Goal: Find specific page/section: Find specific page/section

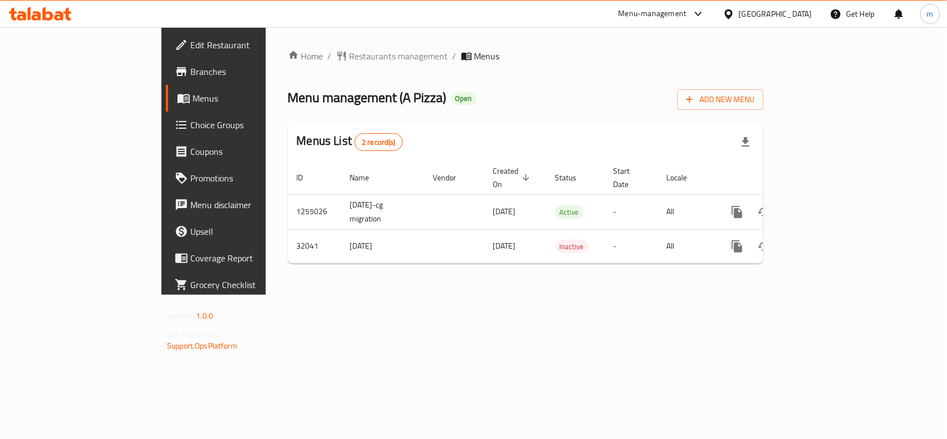
click at [297, 42] on div "Home / Restaurants management / Menus Menu management ( A Pizza ) Open Add New …" at bounding box center [526, 160] width 520 height 267
click at [349, 53] on span "Restaurants management" at bounding box center [398, 55] width 99 height 13
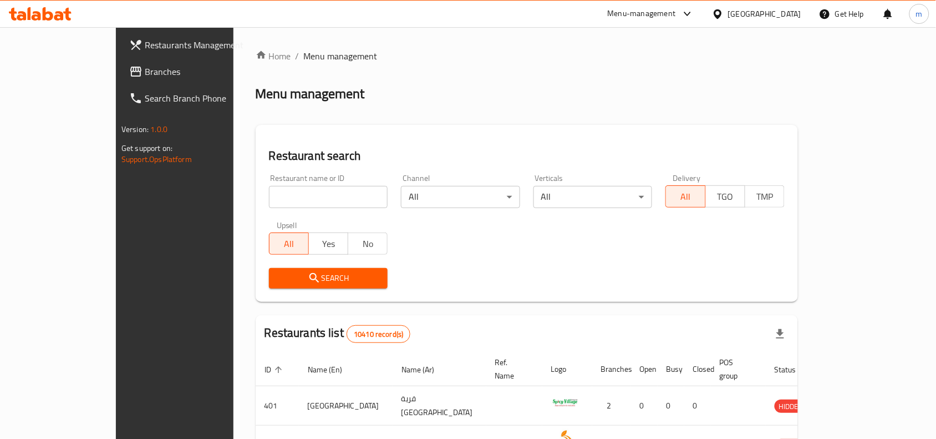
click at [269, 194] on input "search" at bounding box center [328, 197] width 119 height 22
paste input "16400"
type input "16400"
click at [278, 272] on span "Search" at bounding box center [328, 278] width 101 height 14
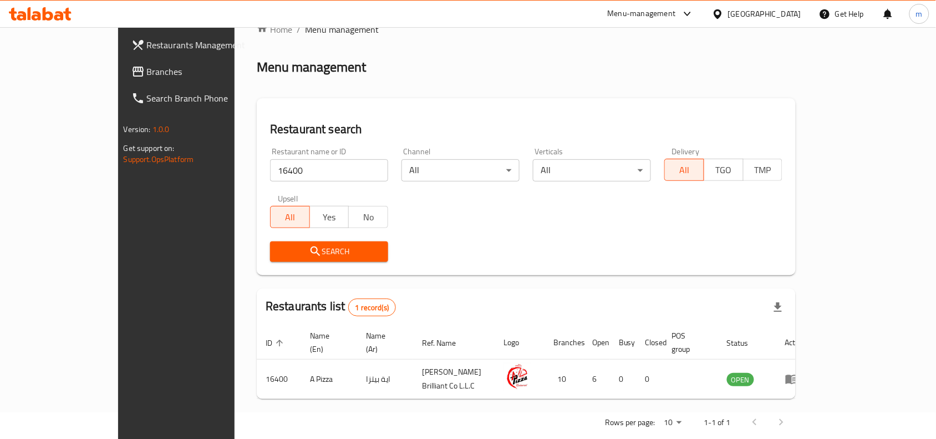
scroll to position [34, 0]
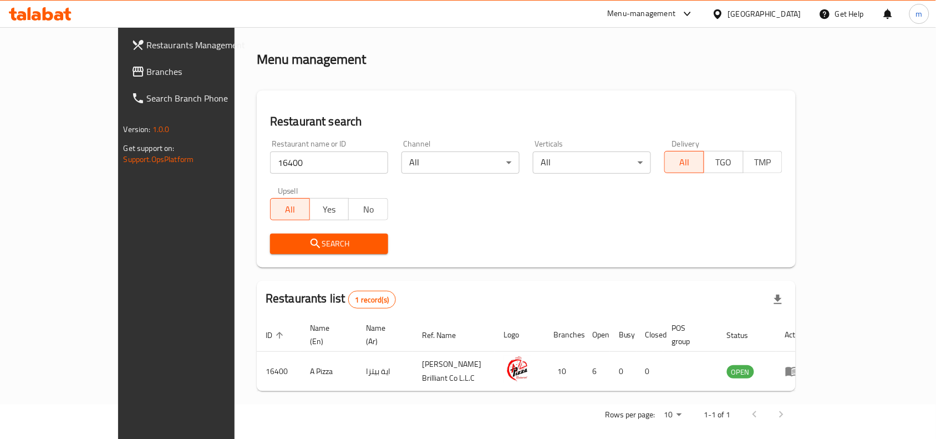
click at [486, 95] on div "Restaurant search Restaurant name or ID 16400 Restaurant name or ID Channel All…" at bounding box center [526, 178] width 539 height 177
click at [789, 14] on div "Oman" at bounding box center [764, 14] width 73 height 12
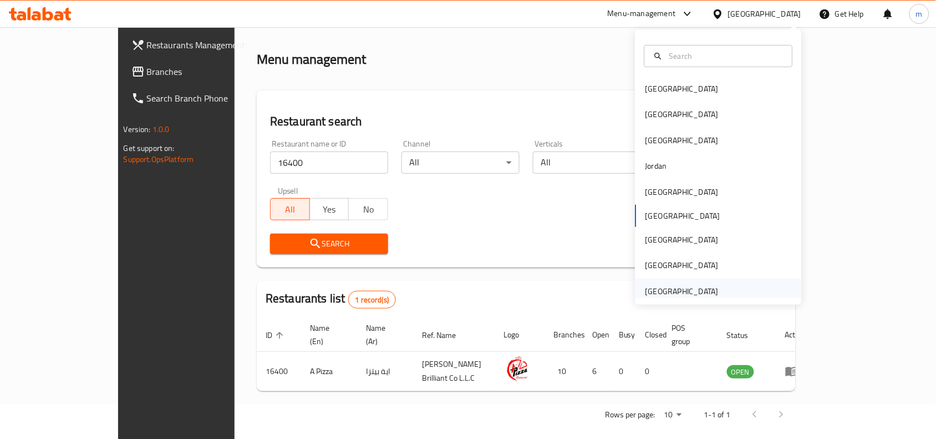
click at [669, 287] on div "[GEOGRAPHIC_DATA]" at bounding box center [681, 291] width 73 height 12
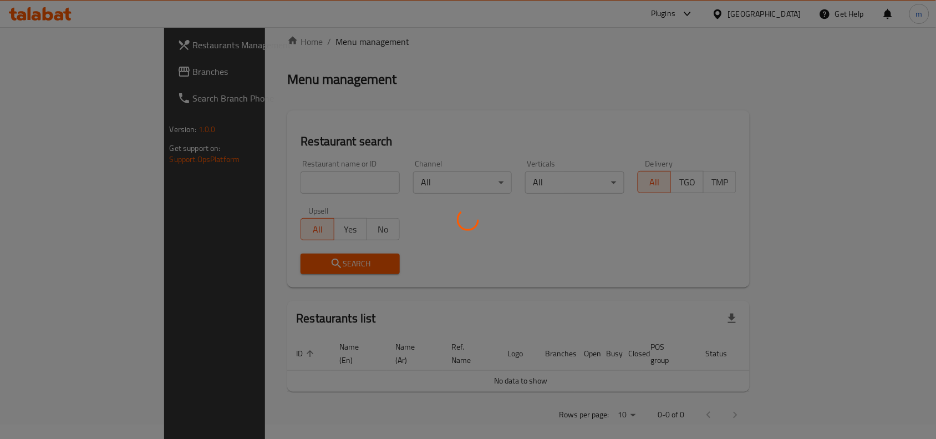
scroll to position [34, 0]
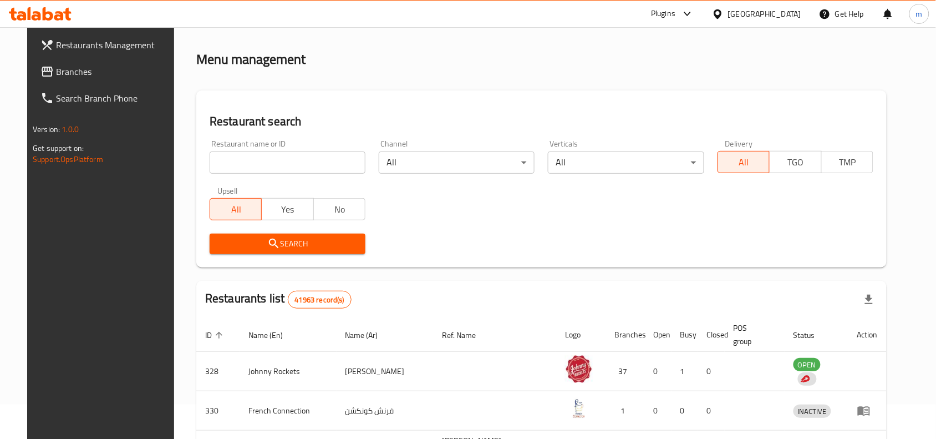
click at [56, 73] on span "Branches" at bounding box center [115, 71] width 119 height 13
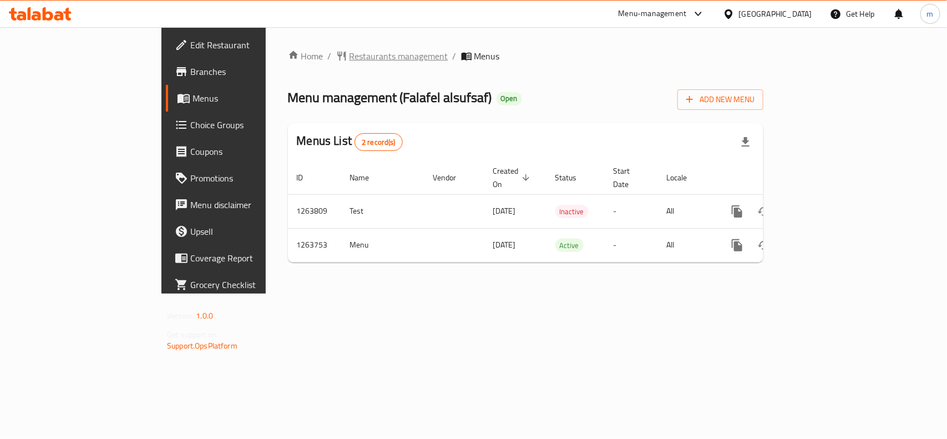
click at [349, 62] on span "Restaurants management" at bounding box center [398, 55] width 99 height 13
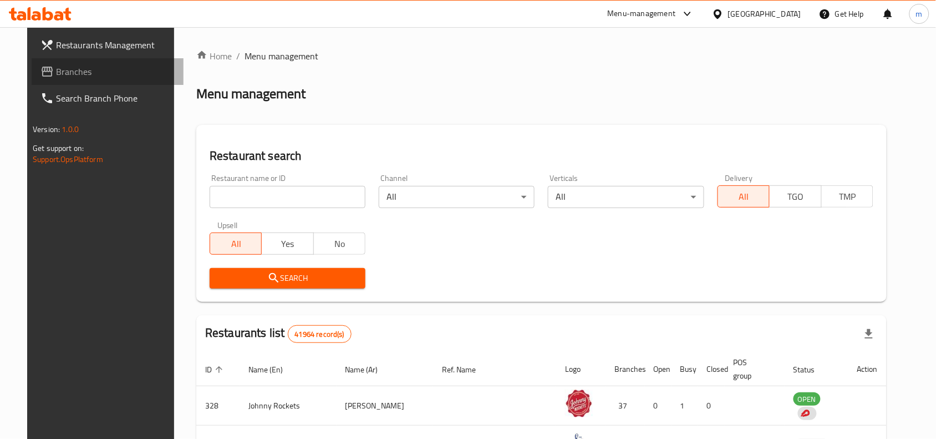
click at [82, 70] on span "Branches" at bounding box center [115, 71] width 119 height 13
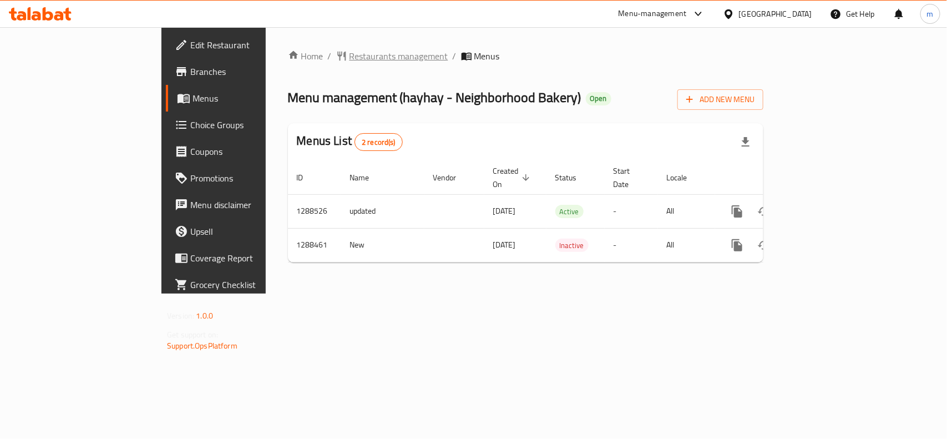
click at [349, 53] on span "Restaurants management" at bounding box center [398, 55] width 99 height 13
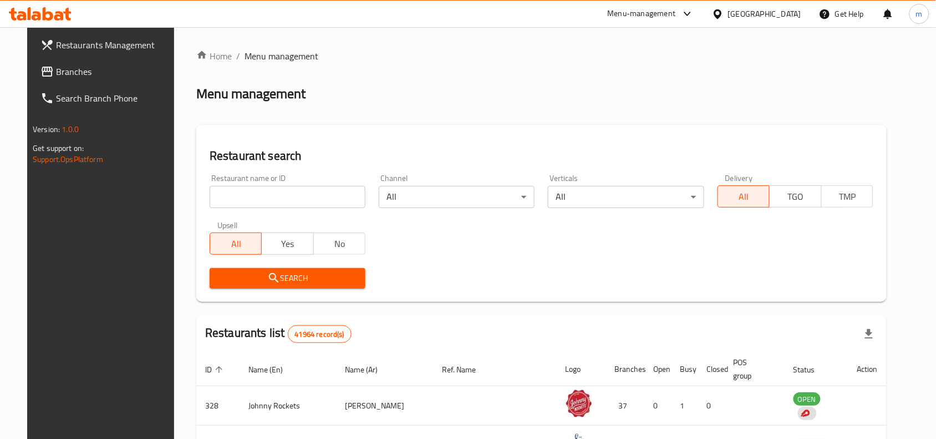
click at [40, 76] on icon at bounding box center [46, 71] width 13 height 13
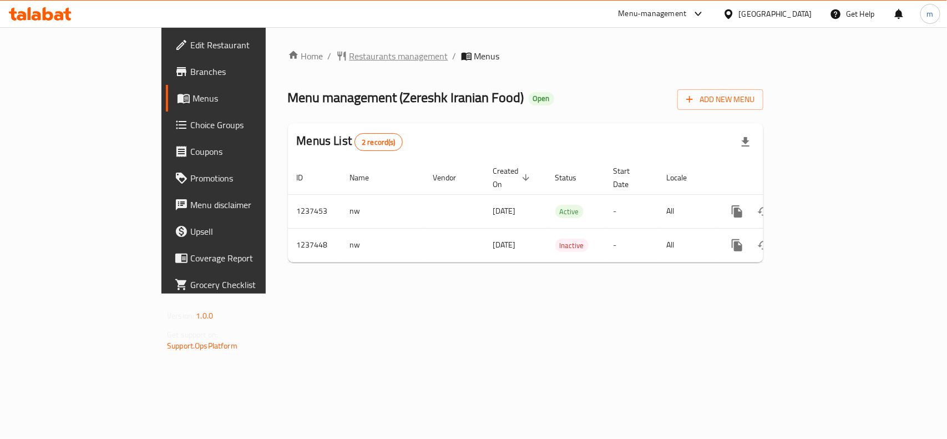
click at [349, 61] on span "Restaurants management" at bounding box center [398, 55] width 99 height 13
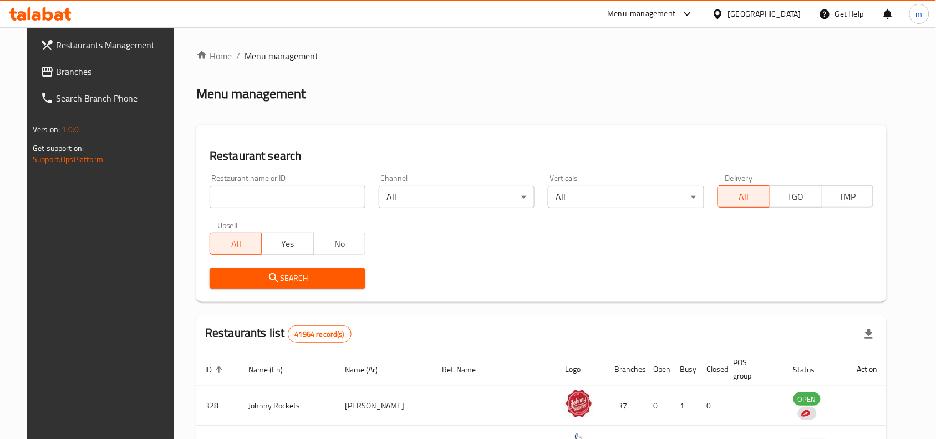
click at [56, 70] on span "Branches" at bounding box center [115, 71] width 119 height 13
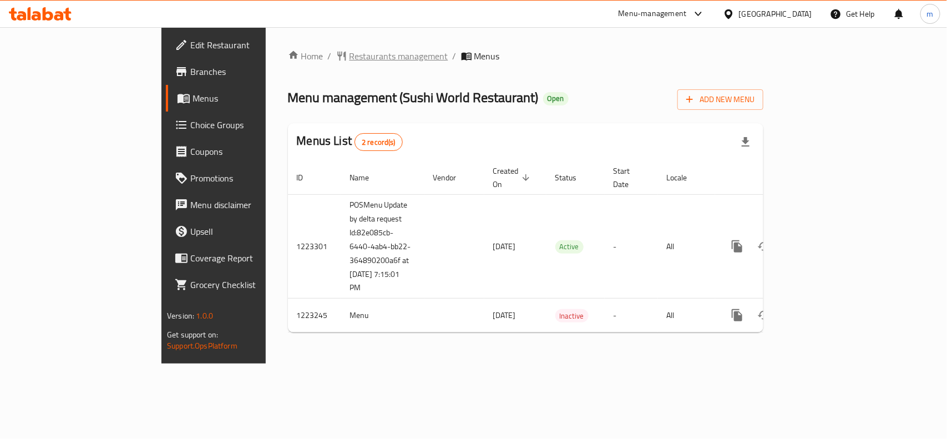
click at [349, 49] on span "Restaurants management" at bounding box center [398, 55] width 99 height 13
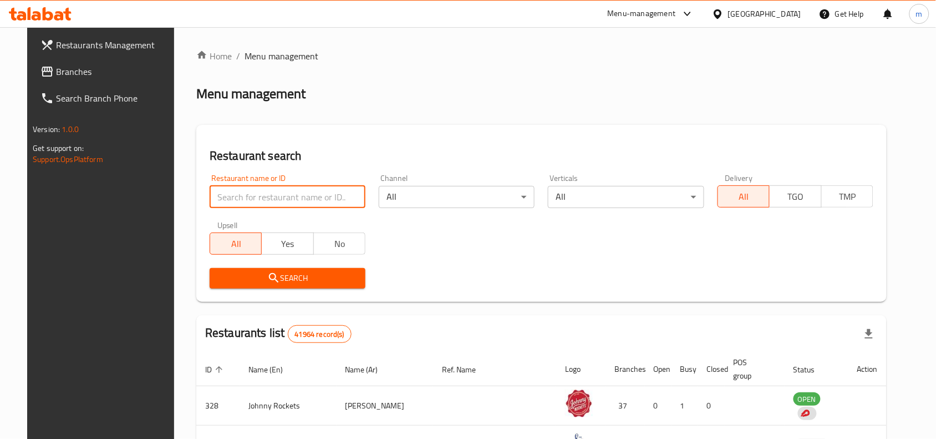
click at [215, 192] on input "search" at bounding box center [288, 197] width 156 height 22
paste input "674304"
type input "674304"
click at [267, 273] on icon "submit" at bounding box center [273, 277] width 13 height 13
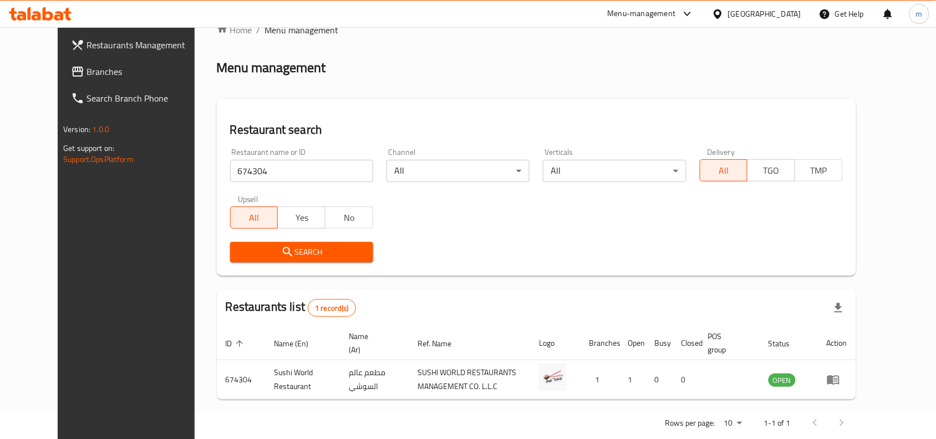
scroll to position [47, 0]
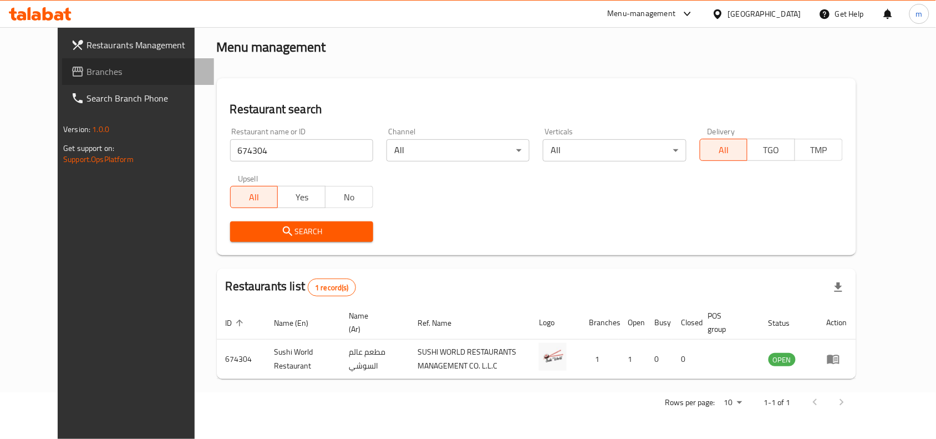
click at [87, 70] on span "Branches" at bounding box center [146, 71] width 119 height 13
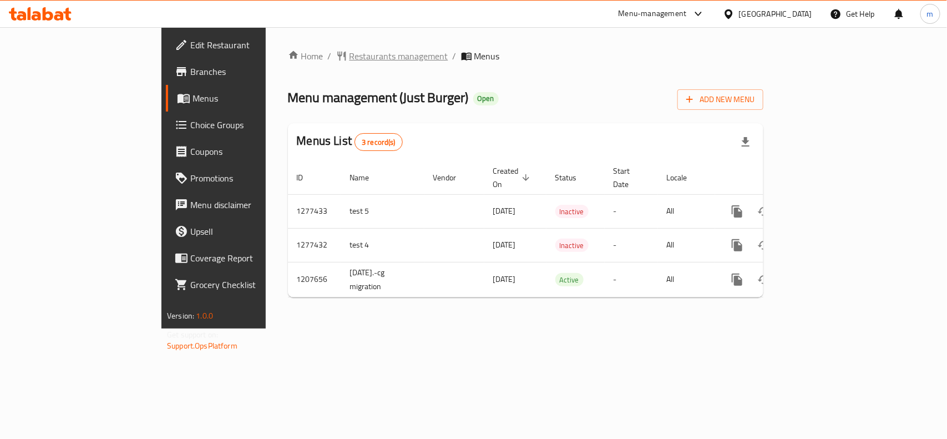
click at [349, 54] on span "Restaurants management" at bounding box center [398, 55] width 99 height 13
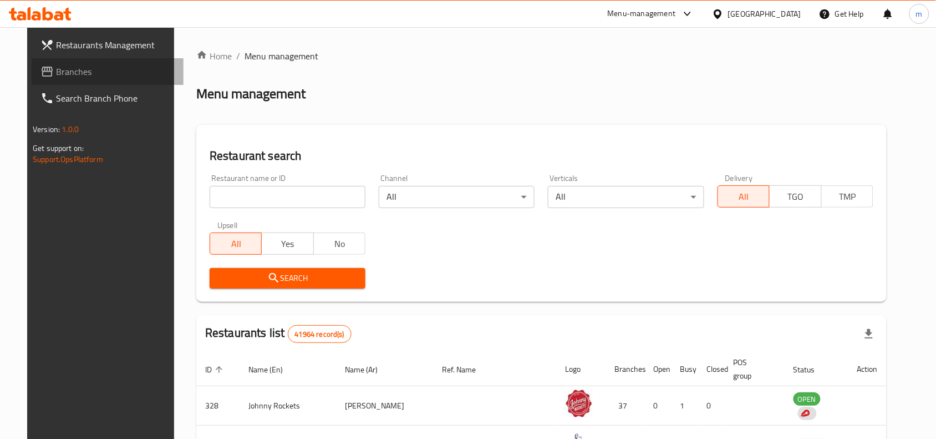
click at [56, 71] on span "Branches" at bounding box center [115, 71] width 119 height 13
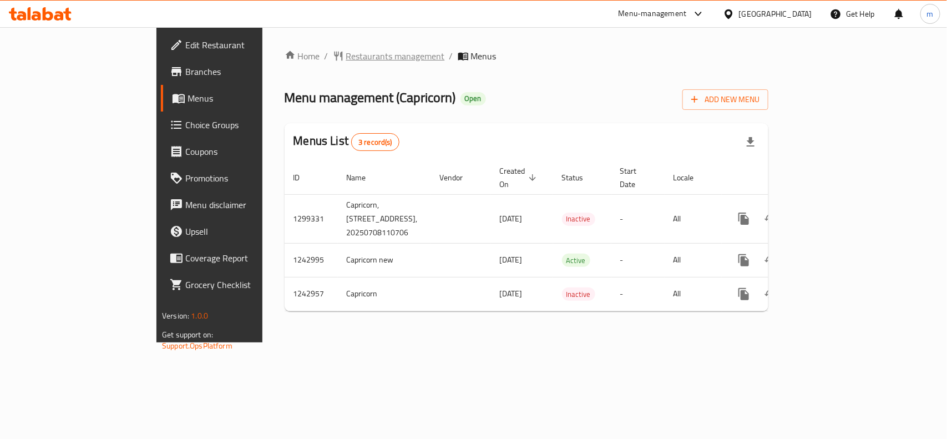
click at [346, 55] on span "Restaurants management" at bounding box center [395, 55] width 99 height 13
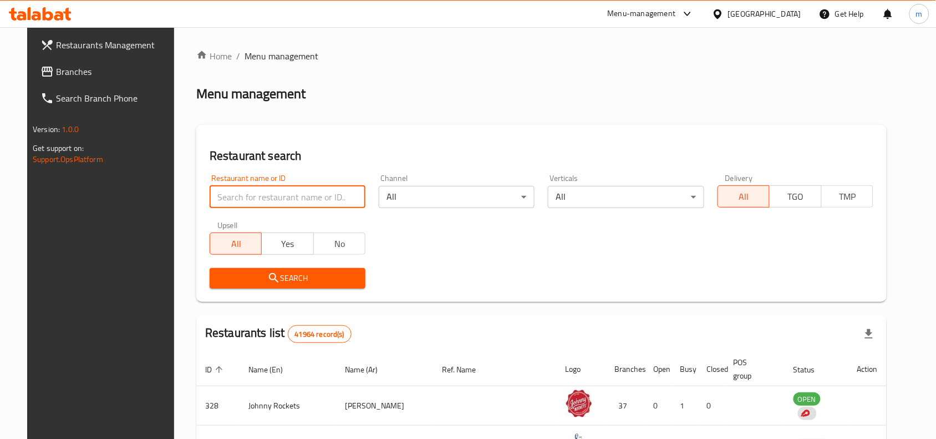
click at [210, 198] on input "search" at bounding box center [288, 197] width 156 height 22
paste input "681298"
type input "681298"
click button "Search" at bounding box center [288, 278] width 156 height 21
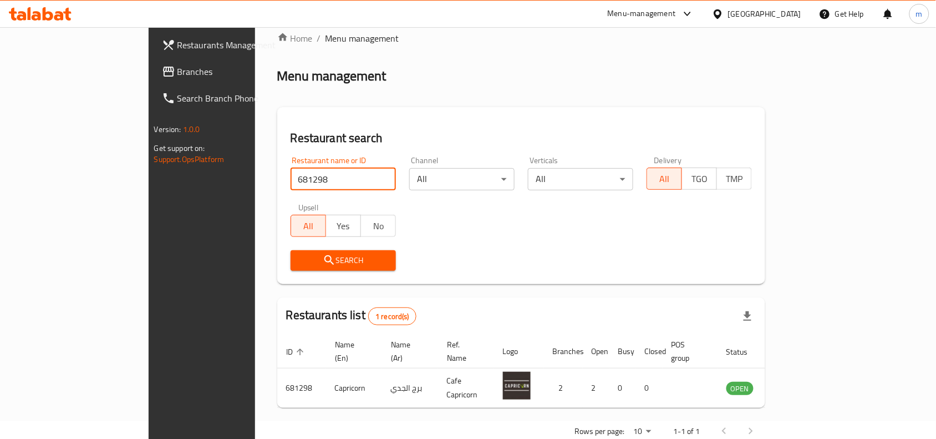
scroll to position [34, 0]
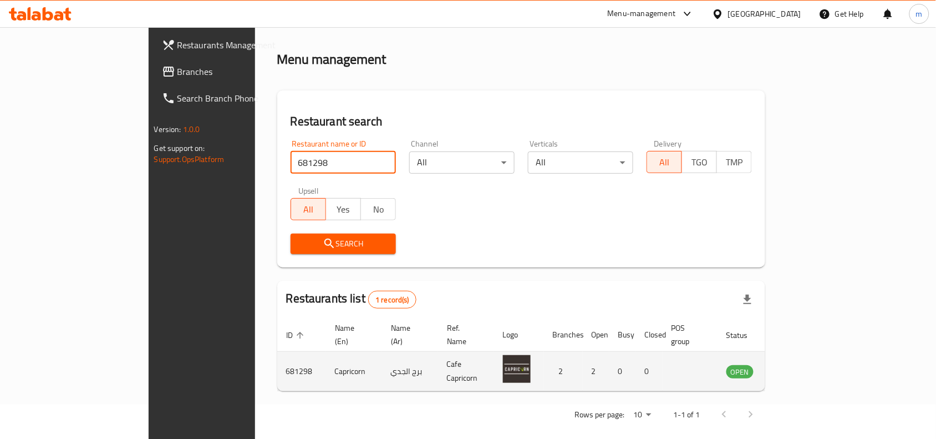
click at [524, 373] on td "enhanced table" at bounding box center [519, 371] width 50 height 39
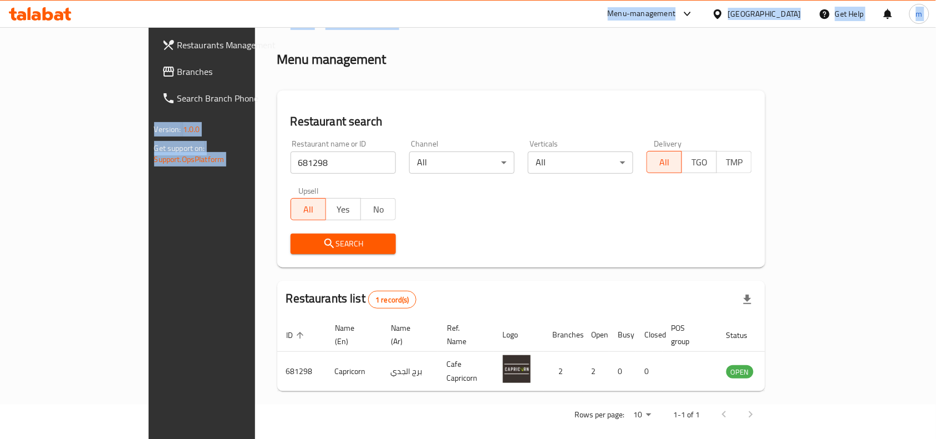
scroll to position [0, 0]
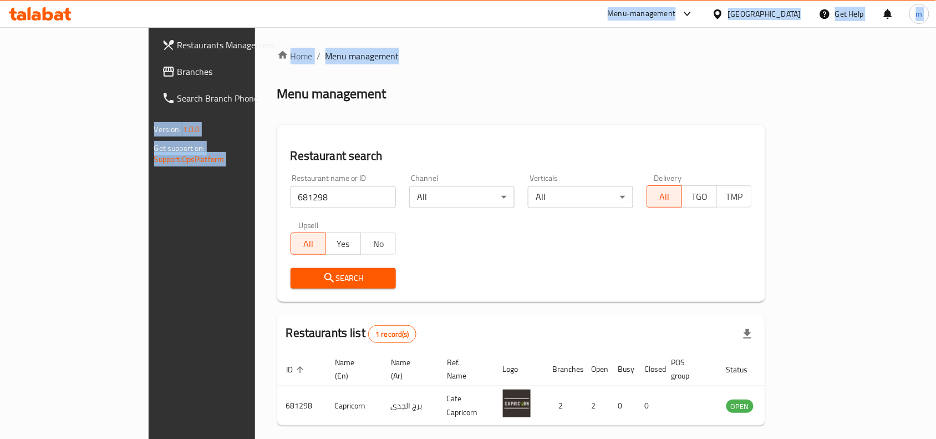
drag, startPoint x: 581, startPoint y: 8, endPoint x: 588, endPoint y: -35, distance: 44.4
click at [588, 0] on html "​ Menu-management United Arab Emirates Get Help m Restaurants Management Branch…" at bounding box center [468, 219] width 936 height 439
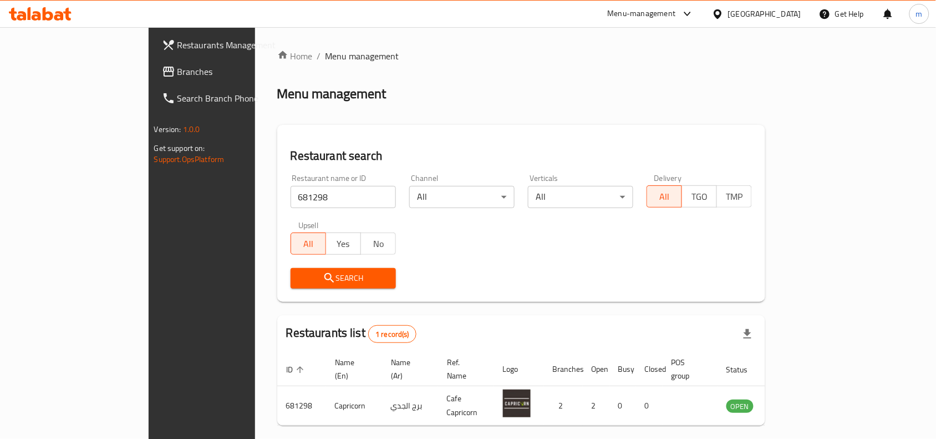
click at [521, 190] on div "Channel All ​" at bounding box center [462, 190] width 119 height 47
click at [277, 131] on div "Restaurant search Restaurant name or ID 681298 Restaurant name or ID Channel Al…" at bounding box center [521, 213] width 489 height 177
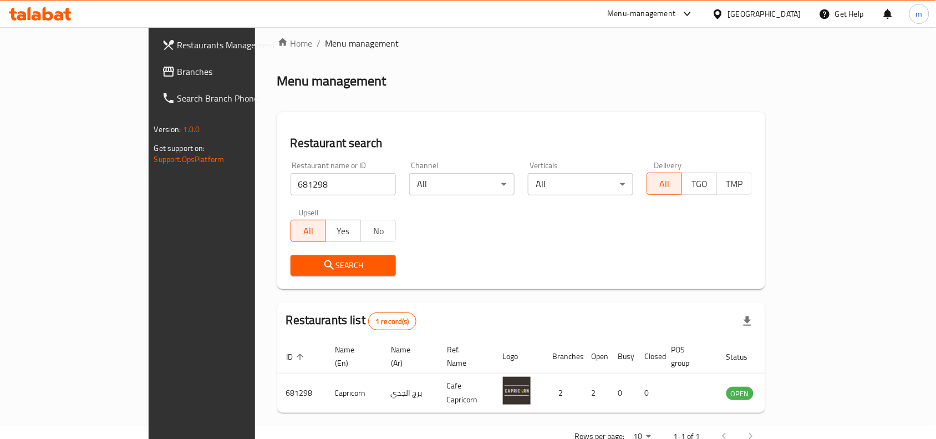
scroll to position [34, 0]
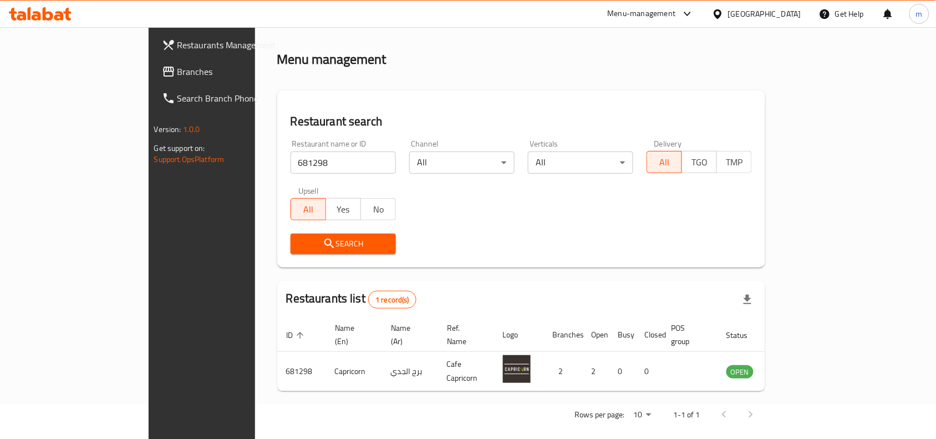
click at [177, 65] on span "Branches" at bounding box center [236, 71] width 119 height 13
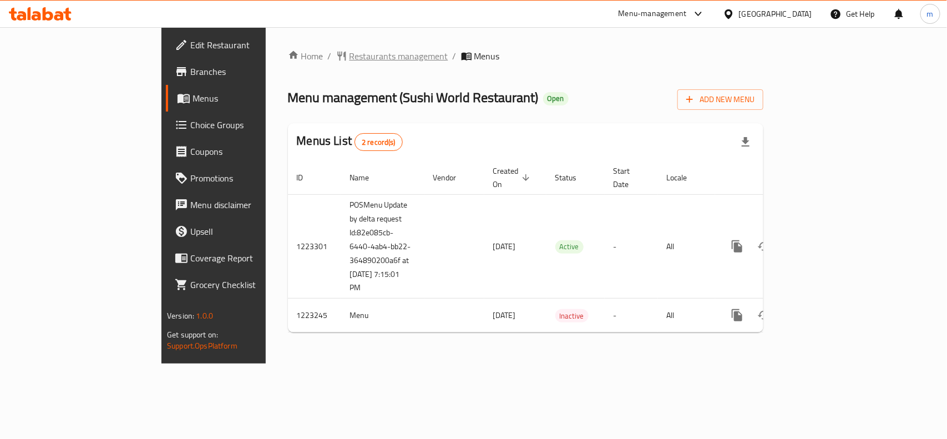
click at [349, 56] on span "Restaurants management" at bounding box center [398, 55] width 99 height 13
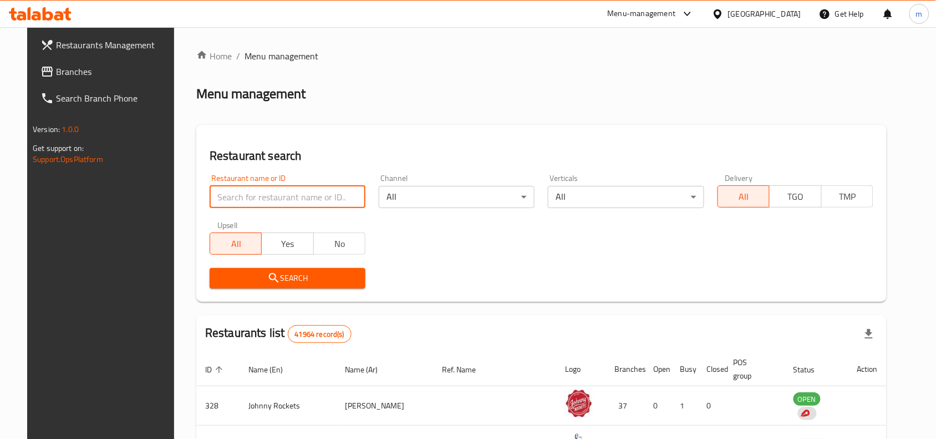
click at [217, 195] on input "search" at bounding box center [288, 197] width 156 height 22
paste input "674304"
type input "674304"
click button "Search" at bounding box center [288, 278] width 156 height 21
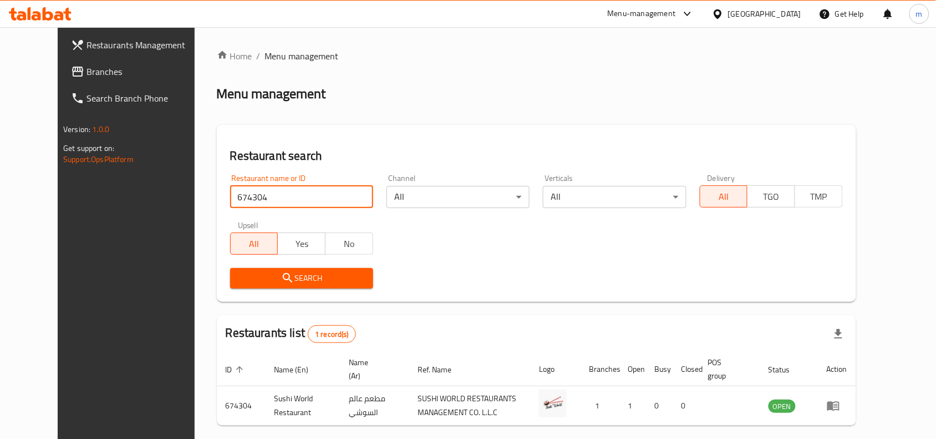
scroll to position [47, 0]
